Goal: Book appointment/travel/reservation

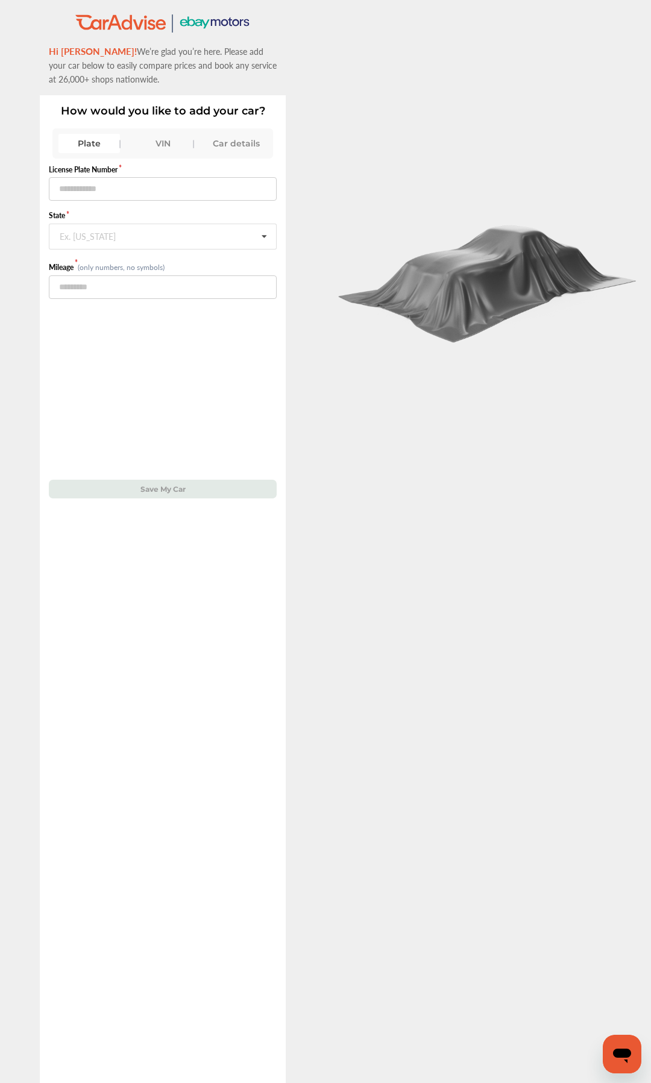
click at [148, 151] on div "VIN" at bounding box center [162, 143] width 61 height 19
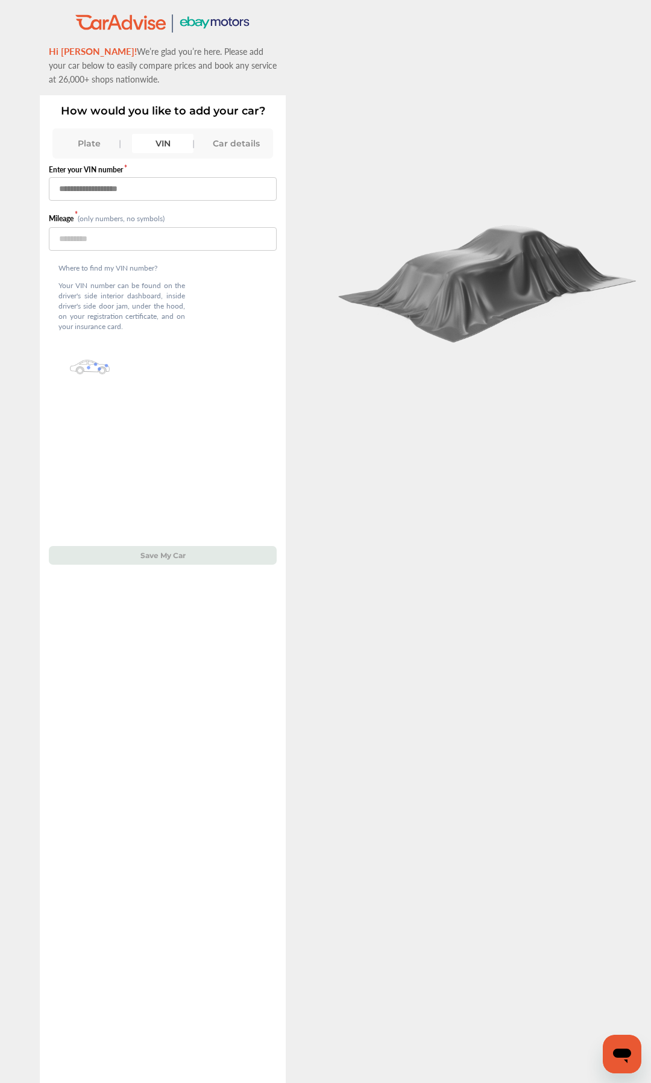
click at [151, 187] on input "text" at bounding box center [163, 188] width 228 height 23
click at [164, 189] on input "text" at bounding box center [163, 188] width 228 height 23
type input "**********"
click at [124, 236] on input "number" at bounding box center [163, 238] width 228 height 23
type input "*****"
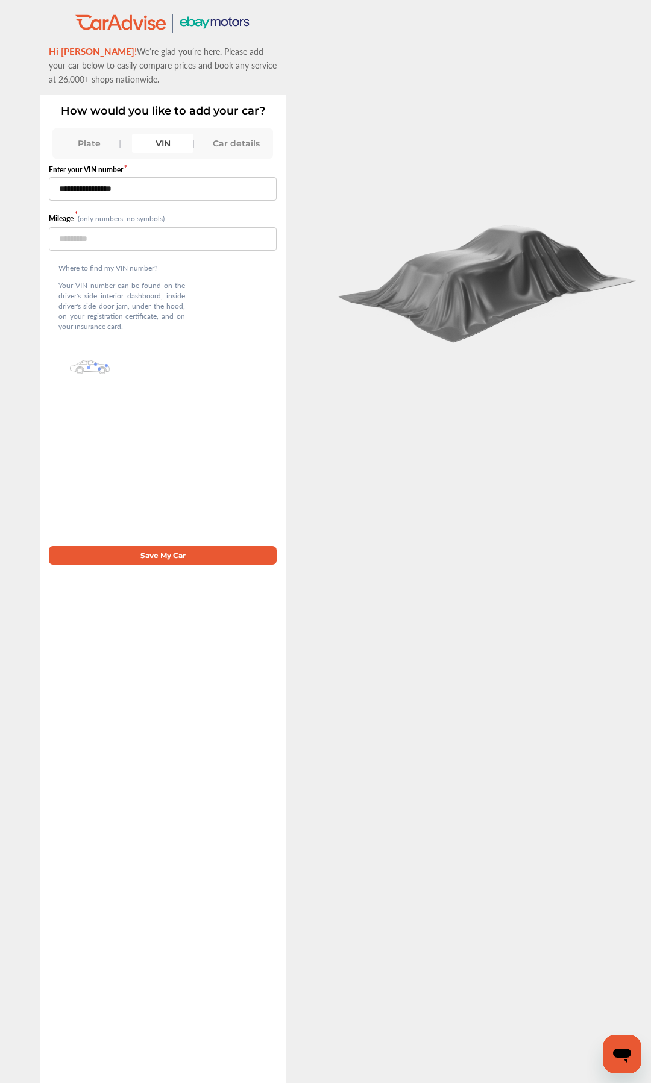
click at [184, 510] on button "Save My Car" at bounding box center [163, 555] width 228 height 19
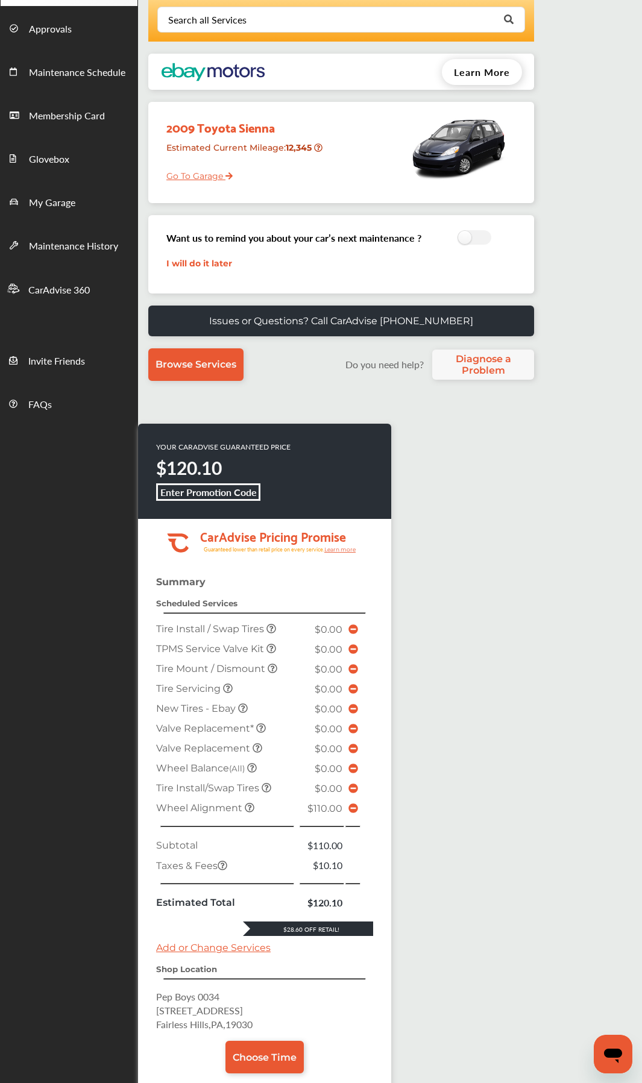
scroll to position [181, 0]
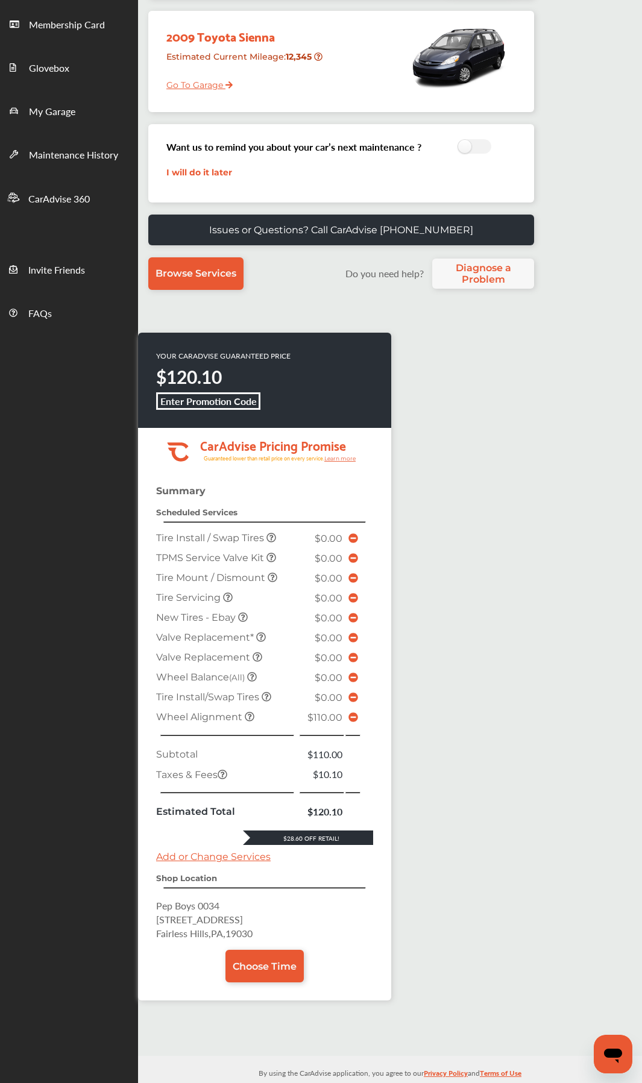
click at [351, 510] on icon at bounding box center [353, 717] width 10 height 10
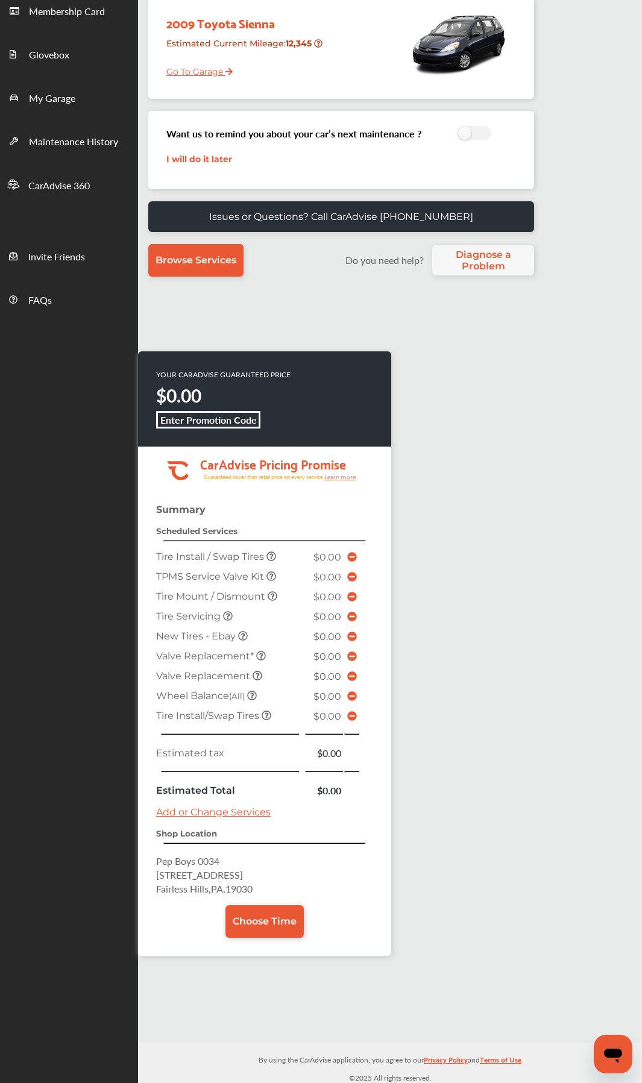
scroll to position [198, 0]
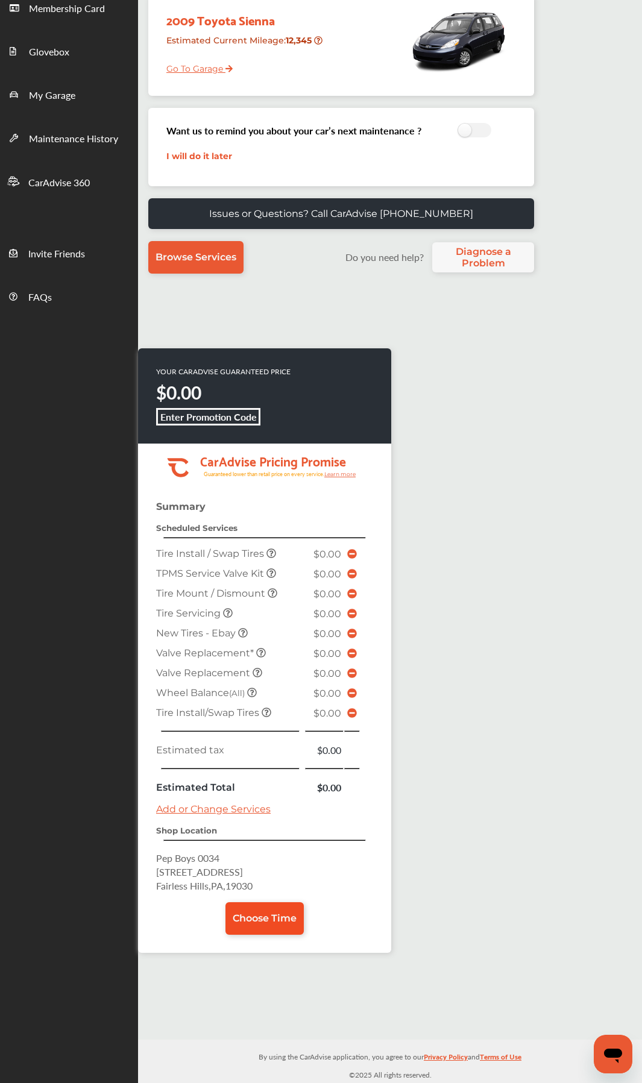
click at [276, 510] on span "Choose Time" at bounding box center [265, 917] width 64 height 11
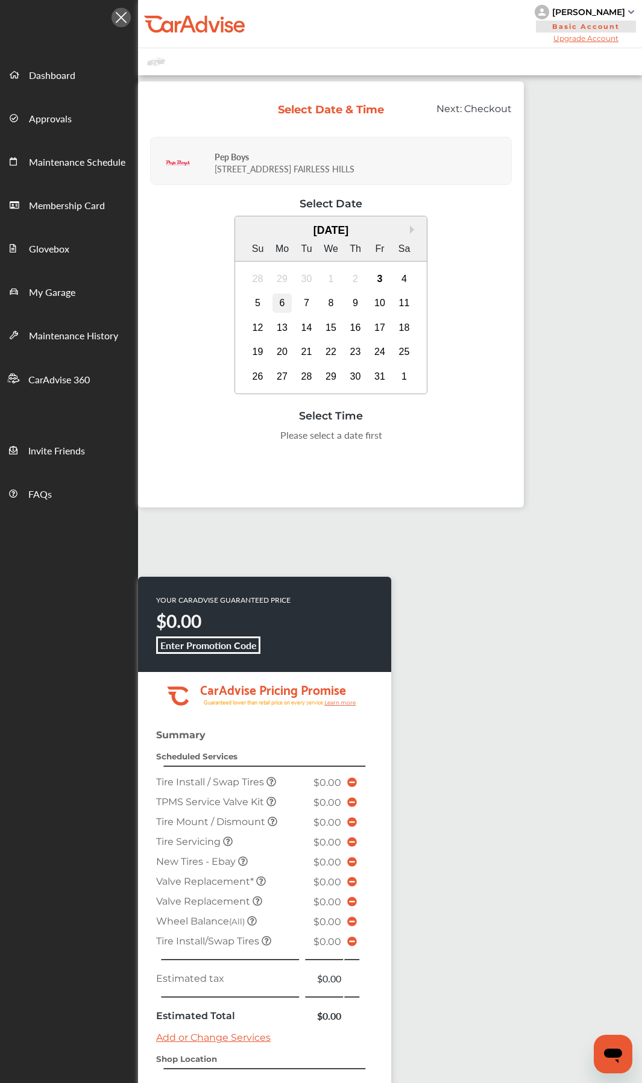
click at [280, 303] on div "6" at bounding box center [281, 302] width 19 height 19
click at [398, 441] on div "12:00 PM" at bounding box center [391, 439] width 57 height 22
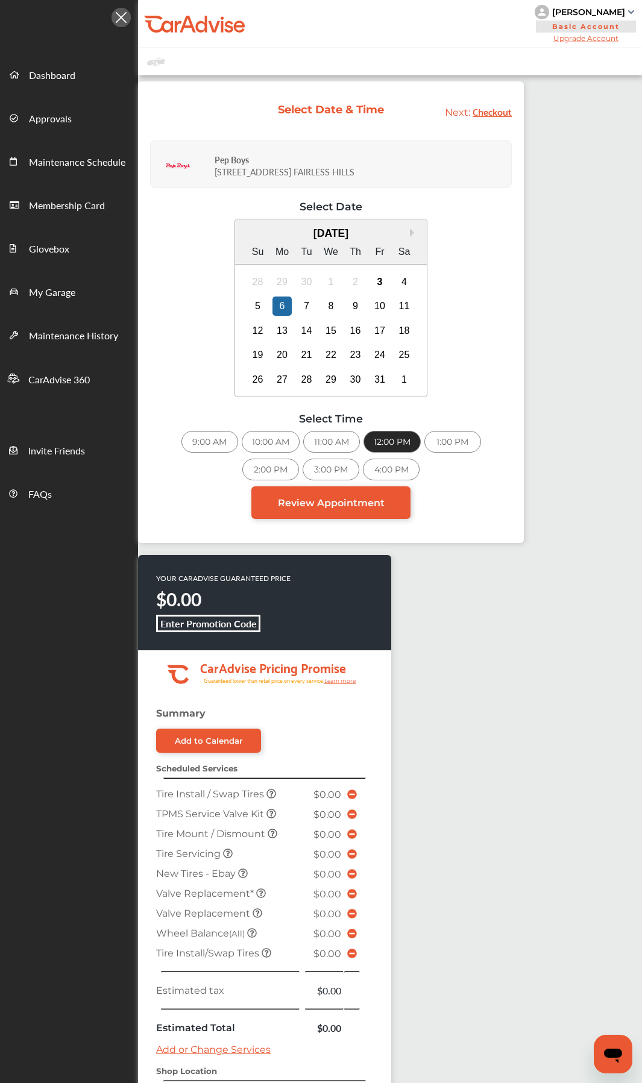
click at [398, 441] on div "12:00 PM" at bounding box center [391, 442] width 57 height 22
click at [351, 501] on span "Review Appointment" at bounding box center [331, 502] width 107 height 11
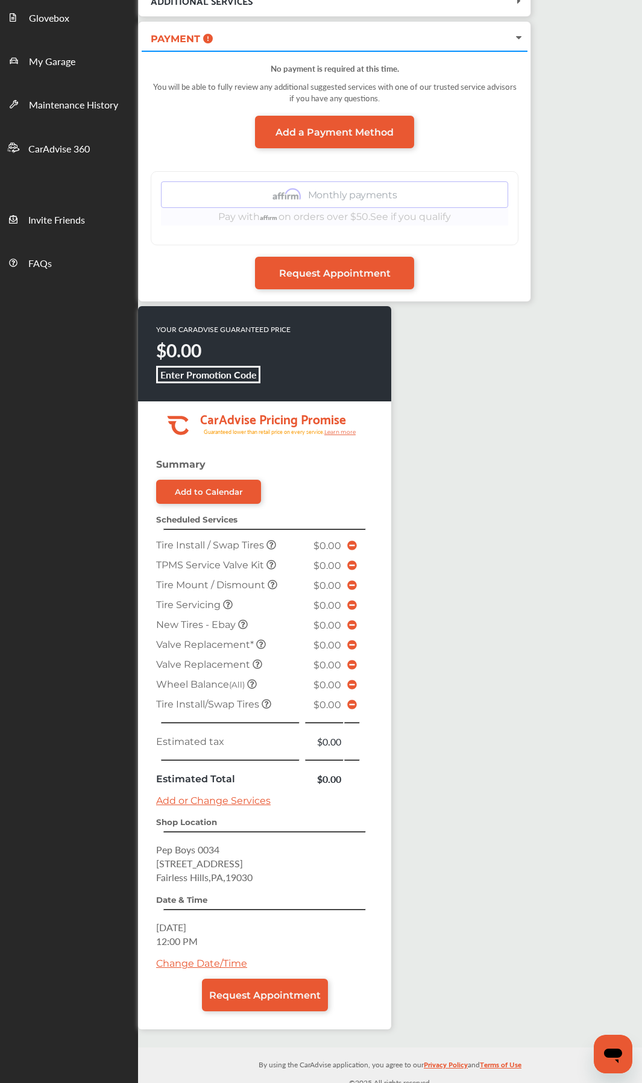
scroll to position [240, 0]
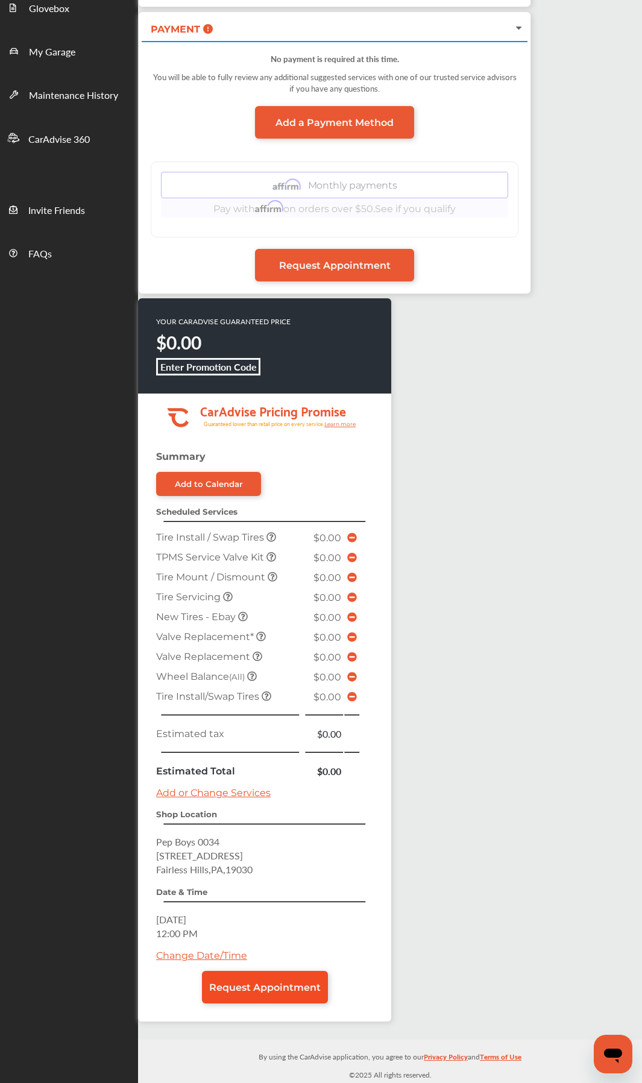
click at [289, 510] on span "Request Appointment" at bounding box center [264, 986] width 111 height 11
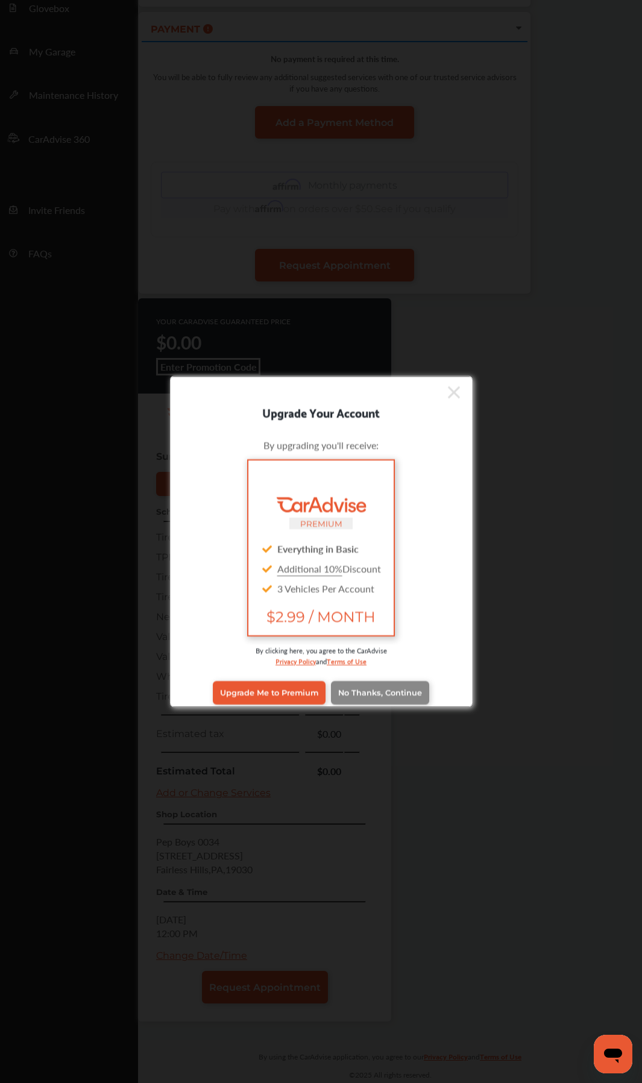
click at [385, 510] on span "No Thanks, Continue" at bounding box center [380, 692] width 84 height 9
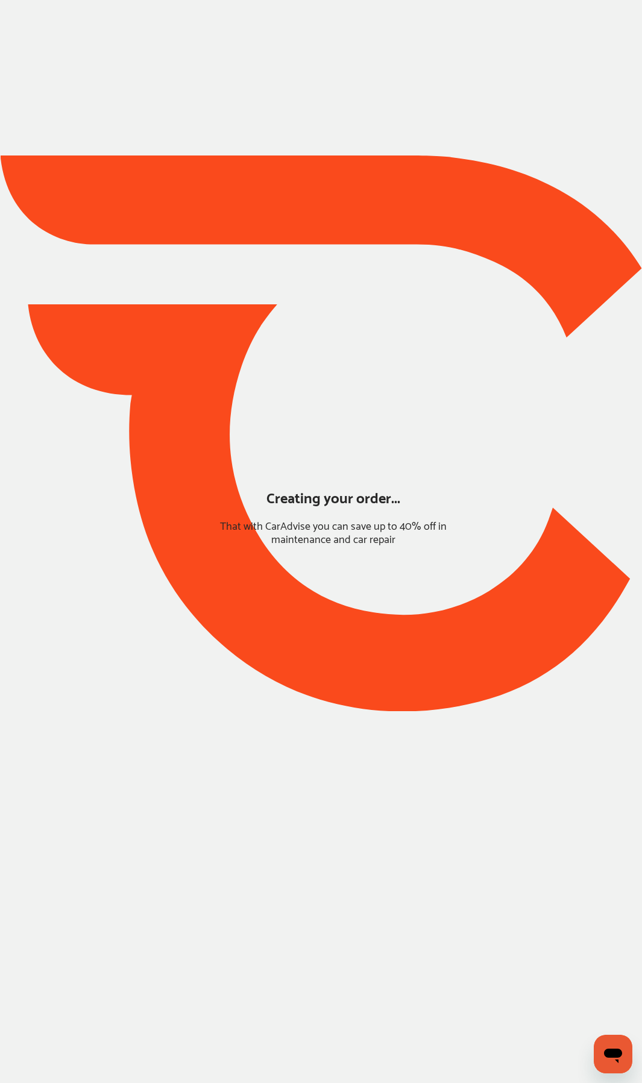
scroll to position [0, 0]
